Goal: Find specific page/section: Find specific page/section

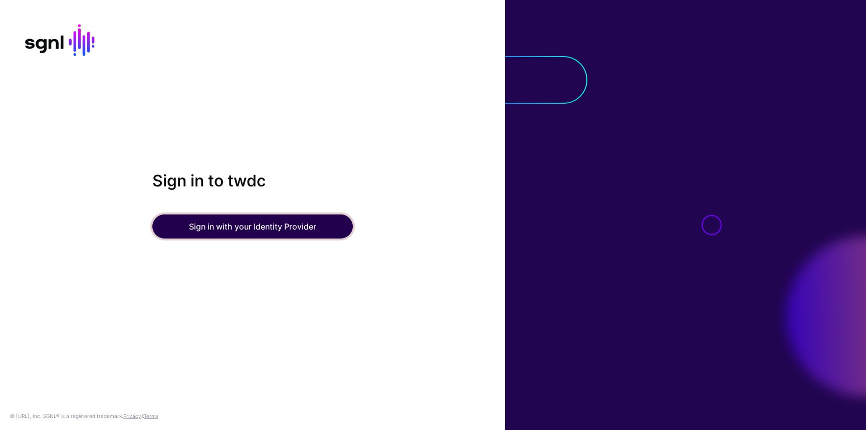
click at [237, 226] on button "Sign in with your Identity Provider" at bounding box center [252, 226] width 200 height 24
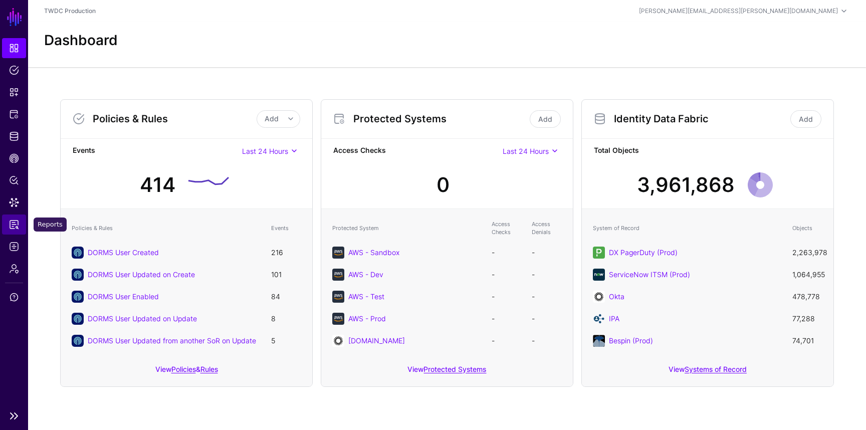
click at [16, 229] on link "Reports" at bounding box center [14, 224] width 24 height 20
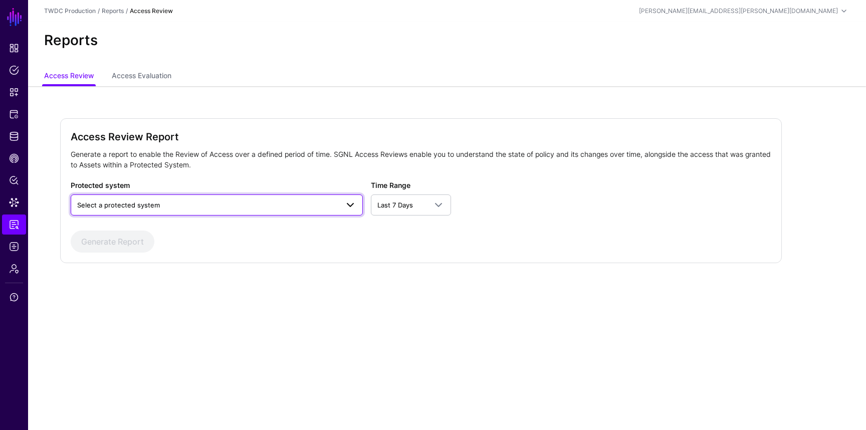
click at [246, 207] on span "Select a protected system" at bounding box center [207, 204] width 261 height 11
click at [246, 202] on span "Select a protected system" at bounding box center [207, 204] width 261 height 11
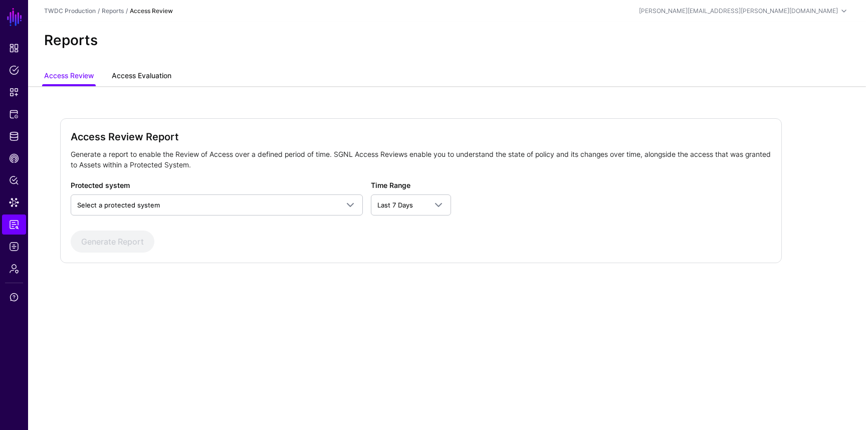
click at [147, 78] on link "Access Evaluation" at bounding box center [142, 76] width 60 height 19
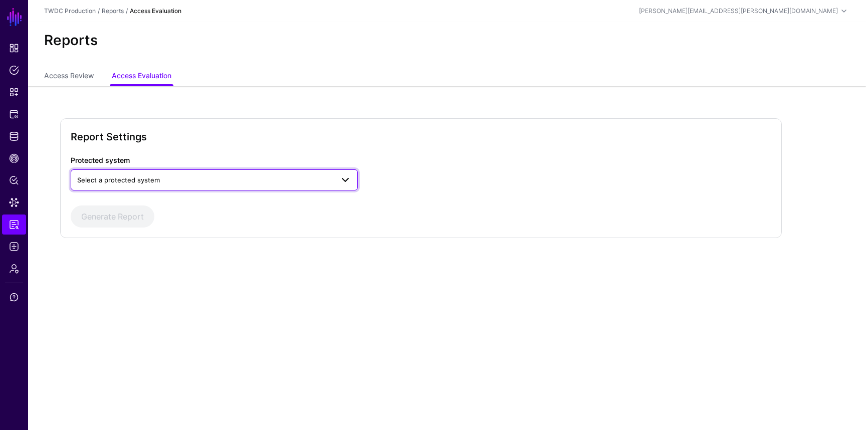
click at [152, 182] on span "Select a protected system" at bounding box center [118, 180] width 83 height 8
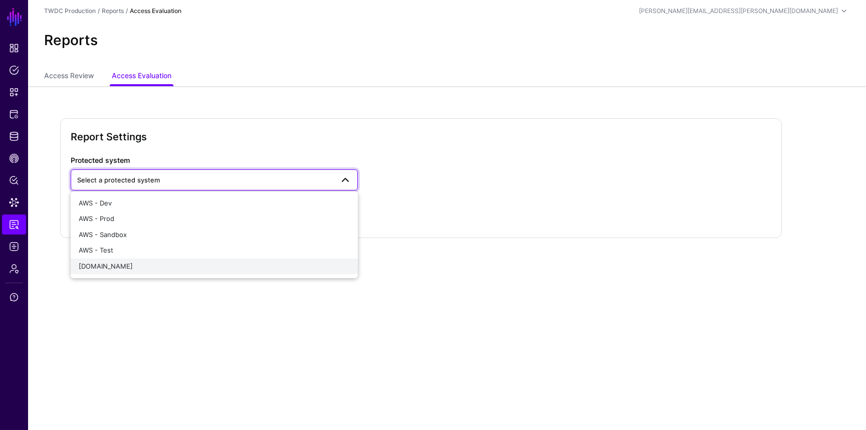
click at [144, 263] on div "[DOMAIN_NAME]" at bounding box center [214, 266] width 271 height 10
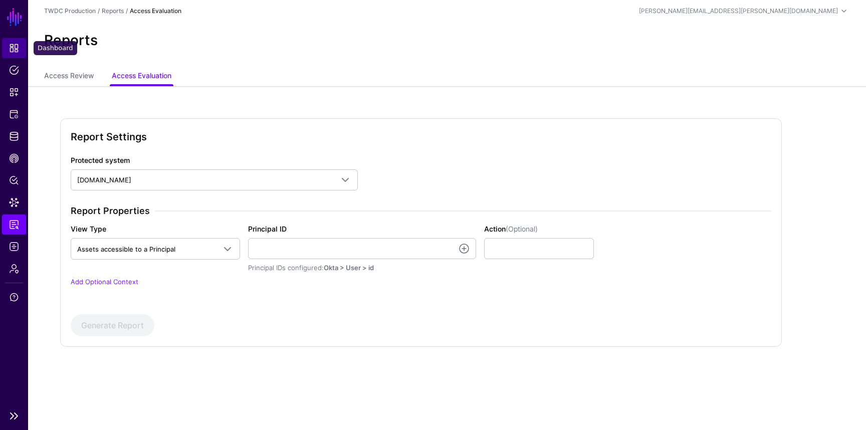
click at [13, 45] on span "Dashboard" at bounding box center [14, 48] width 10 height 10
